Goal: Task Accomplishment & Management: Complete application form

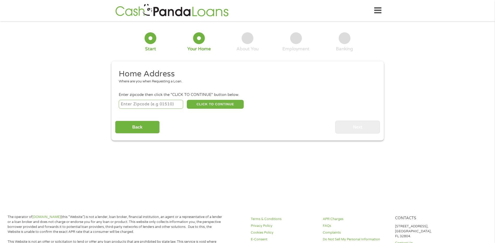
click at [135, 105] on input "number" at bounding box center [151, 104] width 64 height 9
type input "71603"
select select "[US_STATE]"
click at [196, 105] on button "CLICK TO CONTINUE" at bounding box center [215, 104] width 57 height 9
type input "71603"
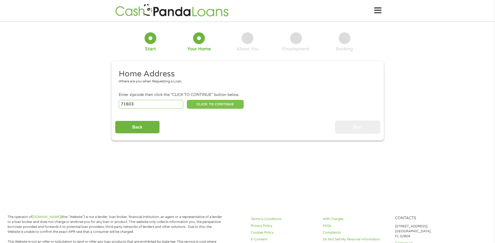
type input "[GEOGRAPHIC_DATA]"
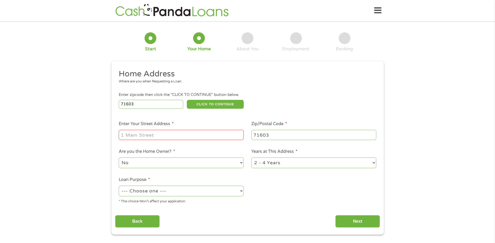
click at [169, 138] on input "Enter Your Street Address *" at bounding box center [181, 135] width 125 height 10
drag, startPoint x: 237, startPoint y: 134, endPoint x: 158, endPoint y: 135, distance: 78.8
click at [158, 135] on input "[STREET_ADDRESS][PERSON_NAME]" at bounding box center [181, 135] width 125 height 10
type input "[STREET_ADDRESS][PERSON_NAME]"
click at [322, 202] on ul "Home Address Where are you when Requesting a Loan. Enter zipcode then click the…" at bounding box center [247, 138] width 265 height 139
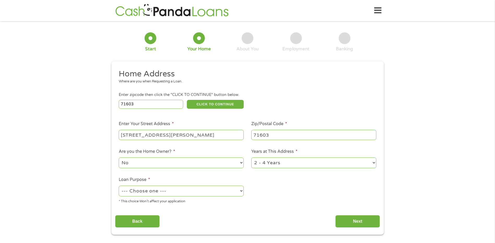
click at [310, 167] on select "1 Year or less 1 - 2 Years 2 - 4 Years Over 4 Years" at bounding box center [313, 163] width 125 height 11
select select "60months"
click at [251, 158] on select "1 Year or less 1 - 2 Years 2 - 4 Years Over 4 Years" at bounding box center [313, 163] width 125 height 11
click at [219, 191] on select "--- Choose one --- Pay Bills Debt Consolidation Home Improvement Major Purchase…" at bounding box center [181, 191] width 125 height 11
select select "majorpurchase"
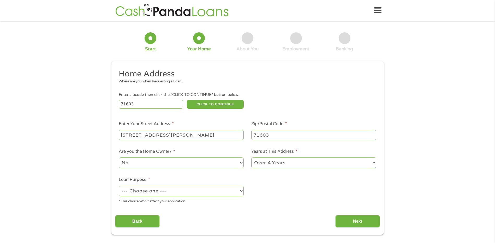
click at [119, 186] on select "--- Choose one --- Pay Bills Debt Consolidation Home Improvement Major Purchase…" at bounding box center [181, 191] width 125 height 11
click at [158, 160] on select "No Yes" at bounding box center [181, 163] width 125 height 11
click at [373, 219] on input "Next" at bounding box center [357, 221] width 45 height 13
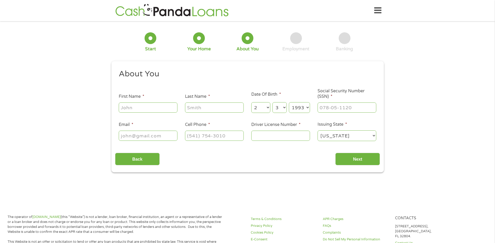
scroll to position [2, 2]
click at [147, 108] on input "First Name *" at bounding box center [148, 108] width 59 height 10
type input "SHAQUITE"
type input "[PERSON_NAME]"
type input "[EMAIL_ADDRESS][DOMAIN_NAME]"
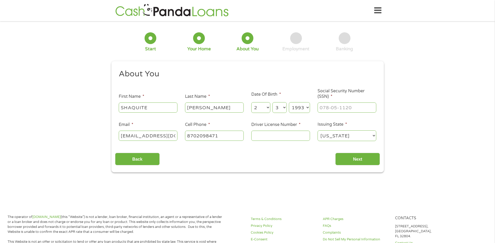
type input "[PHONE_NUMBER]"
click at [365, 106] on input "___-__-____" at bounding box center [347, 108] width 59 height 10
click at [321, 107] on input "___-__-____" at bounding box center [347, 108] width 59 height 10
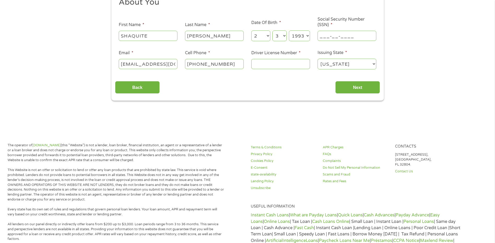
scroll to position [0, 0]
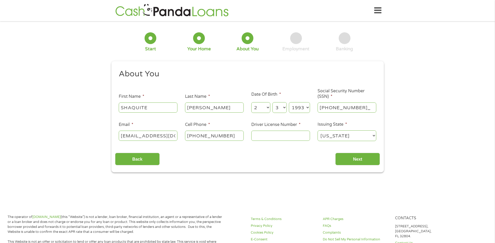
type input "431-83-7936"
click at [285, 141] on div at bounding box center [280, 136] width 59 height 12
type input "928920245"
click at [360, 161] on input "Next" at bounding box center [357, 159] width 45 height 13
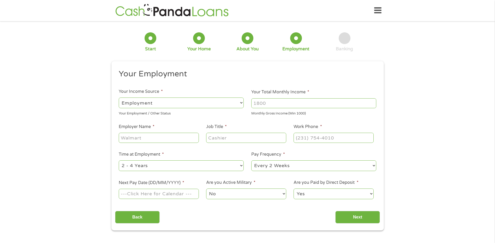
scroll to position [2, 2]
click at [170, 96] on li "Your Income Source * --- Choose one --- Employment [DEMOGRAPHIC_DATA] Benefits …" at bounding box center [181, 102] width 133 height 28
click at [173, 105] on select "--- Choose one --- Employment [DEMOGRAPHIC_DATA] Benefits" at bounding box center [181, 103] width 125 height 11
click at [119, 98] on select "--- Choose one --- Employment [DEMOGRAPHIC_DATA] Benefits" at bounding box center [181, 103] width 125 height 11
click at [274, 103] on input "Your Total Monthly Income *" at bounding box center [313, 103] width 125 height 10
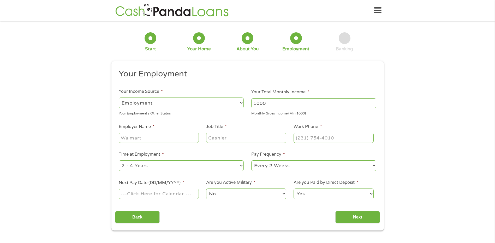
click at [373, 105] on input "1000" at bounding box center [313, 103] width 125 height 10
click at [372, 101] on input "1001" at bounding box center [313, 103] width 125 height 10
click at [372, 101] on input "1002" at bounding box center [313, 103] width 125 height 10
click at [372, 101] on input "1003" at bounding box center [313, 103] width 125 height 10
click at [372, 101] on input "1004" at bounding box center [313, 103] width 125 height 10
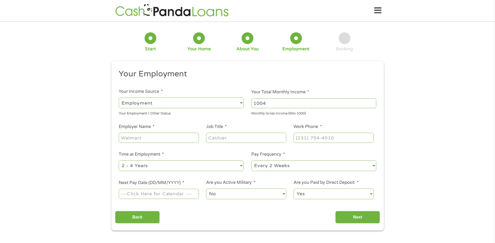
click at [360, 103] on input "1004" at bounding box center [313, 103] width 125 height 10
type input "1"
type input "2000"
click at [154, 137] on input "Employer Name *" at bounding box center [159, 138] width 80 height 10
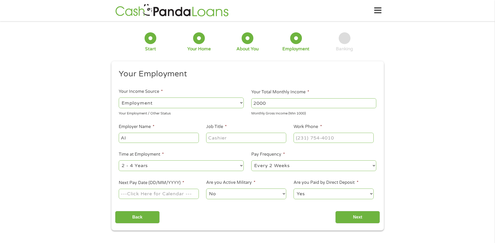
type input "A"
type input "[PERSON_NAME] BANK"
type input "IT ANALYST"
type input "[PHONE_NUMBER]"
select select "60months"
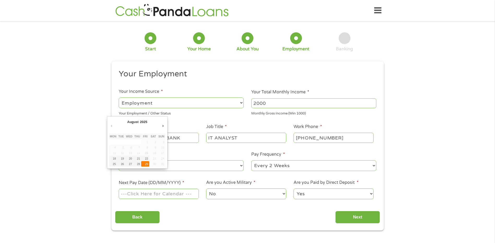
type input "[DATE]"
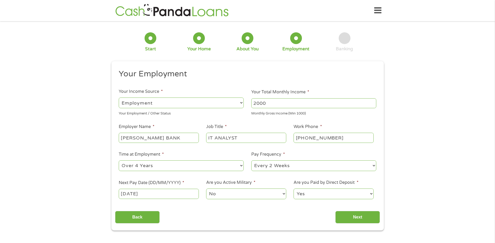
click at [249, 194] on select "No Yes" at bounding box center [246, 194] width 80 height 11
click at [339, 193] on select "Yes No" at bounding box center [334, 194] width 80 height 11
click at [379, 221] on input "Next" at bounding box center [357, 217] width 45 height 13
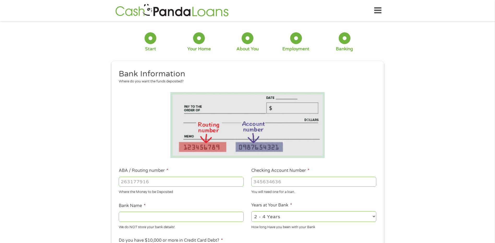
drag, startPoint x: 379, startPoint y: 220, endPoint x: 373, endPoint y: 220, distance: 5.5
click at [373, 218] on select "2 - 4 Years 6 - 12 Months 1 - 2 Years Over 4 Years" at bounding box center [313, 216] width 125 height 11
click at [132, 183] on input "ABA / Routing number *" at bounding box center [181, 182] width 125 height 10
type input "031101279"
type input "THE BANCORP BANK"
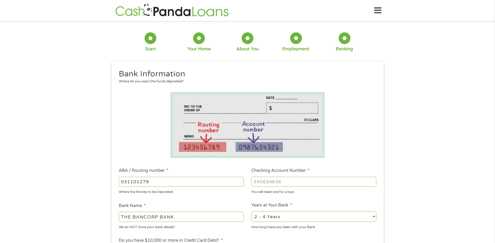
type input "031101279"
type input "156122774185"
select select "60months"
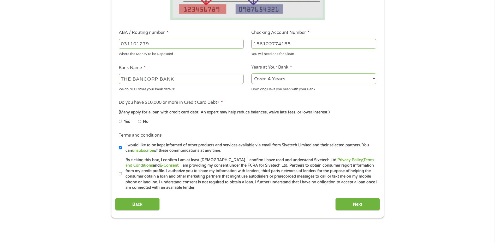
click at [140, 121] on input "No" at bounding box center [139, 121] width 3 height 8
radio input "true"
click at [120, 173] on input "By ticking this box, I confirm I am at least [DEMOGRAPHIC_DATA]. I confirm I ha…" at bounding box center [120, 174] width 3 height 8
checkbox input "true"
click at [122, 148] on label "I would like to be kept informed of other products and services available via e…" at bounding box center [250, 147] width 256 height 11
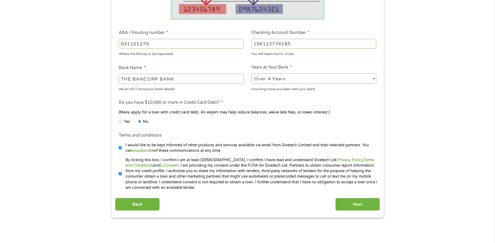
click at [122, 148] on input "I would like to be kept informed of other products and services available via e…" at bounding box center [120, 148] width 3 height 8
checkbox input "false"
click at [370, 201] on input "Next" at bounding box center [357, 204] width 45 height 13
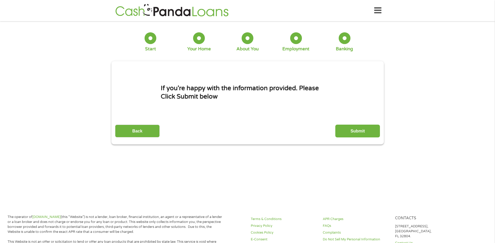
scroll to position [2, 2]
click at [365, 130] on input "Submit" at bounding box center [357, 131] width 45 height 13
